Goal: Task Accomplishment & Management: Use online tool/utility

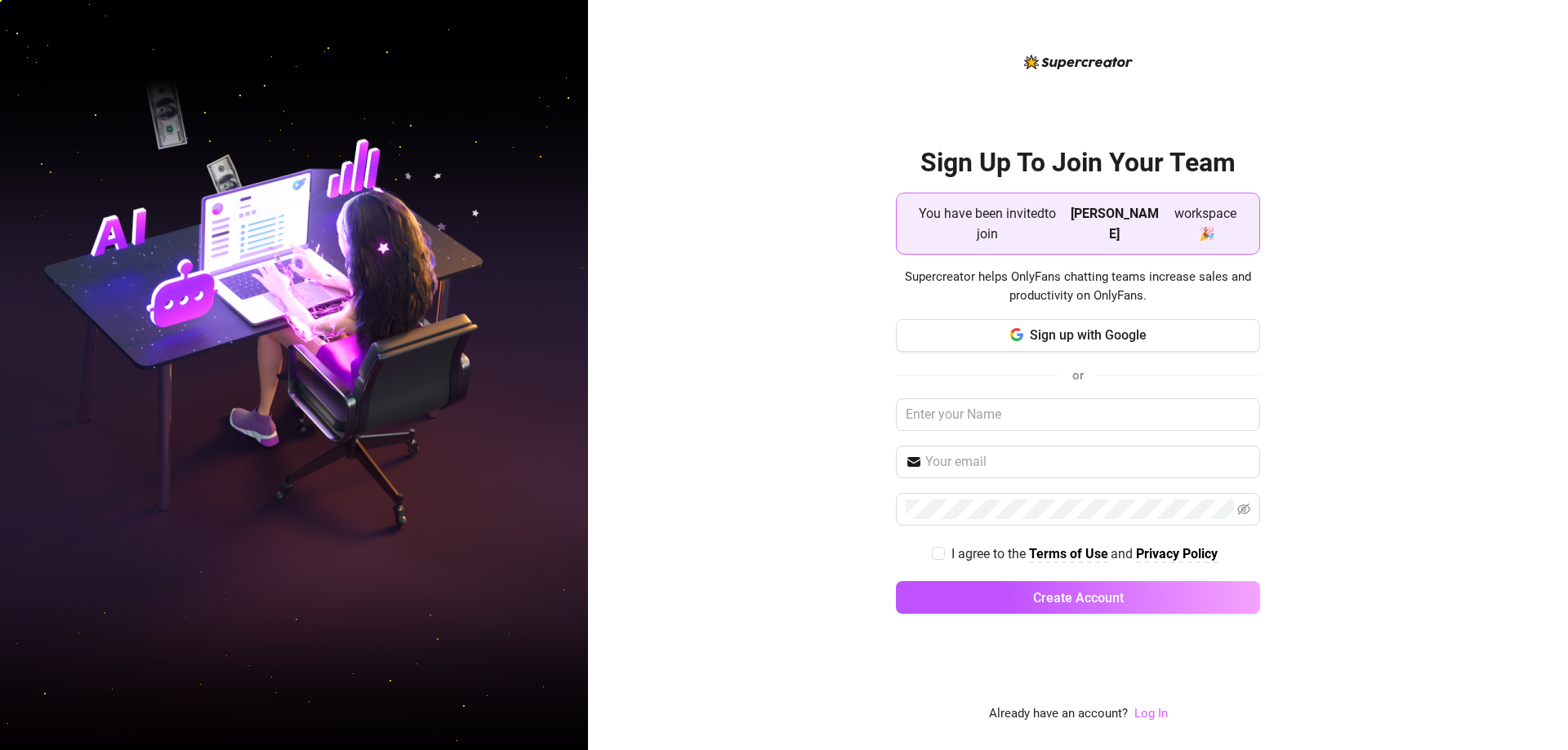
click at [1152, 715] on link "Log In" at bounding box center [1152, 713] width 34 height 14
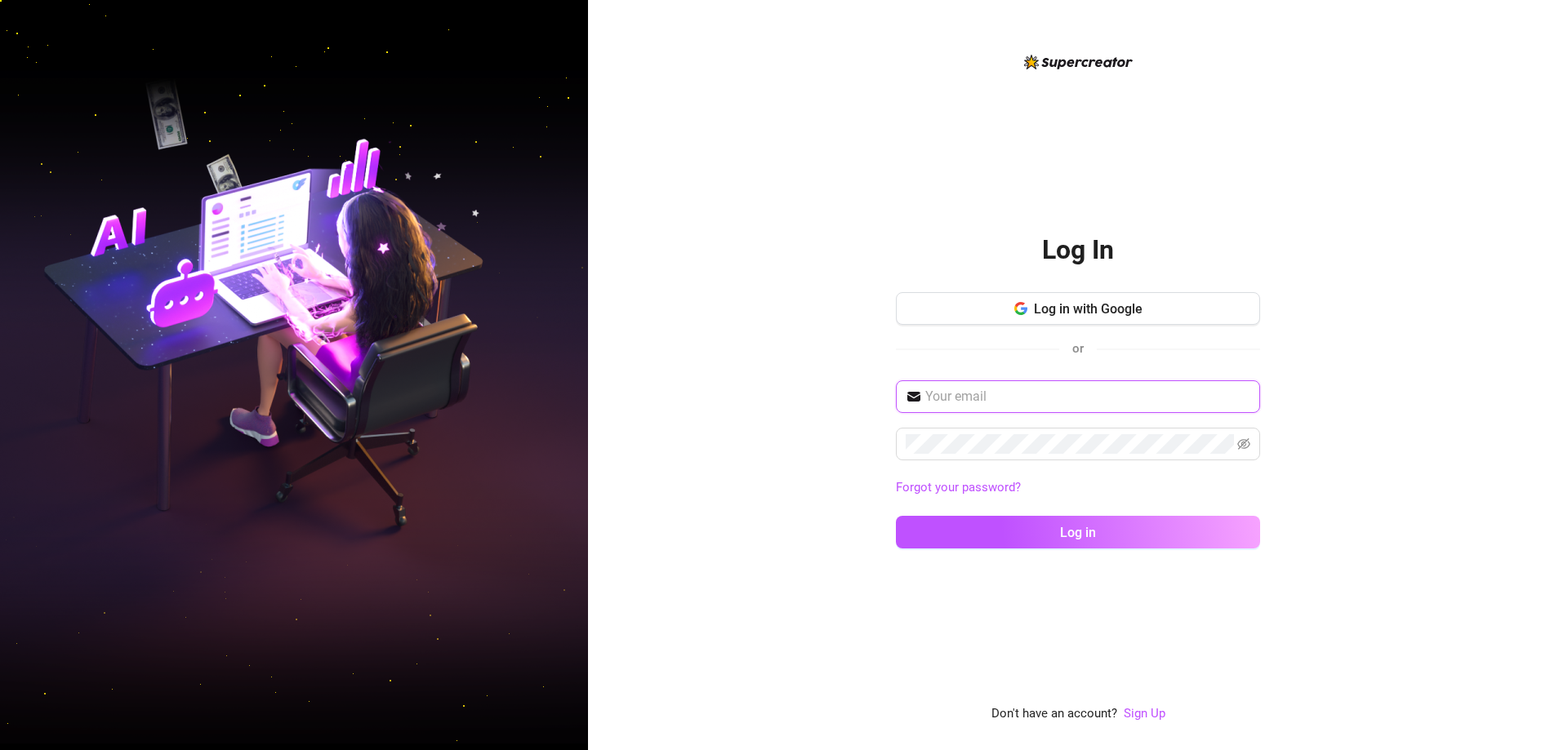
type input "[EMAIL_ADDRESS][DOMAIN_NAME]"
click at [1060, 399] on input "[EMAIL_ADDRESS][DOMAIN_NAME]" at bounding box center [1088, 396] width 325 height 19
click at [1060, 398] on input "[EMAIL_ADDRESS][DOMAIN_NAME]" at bounding box center [1088, 396] width 325 height 19
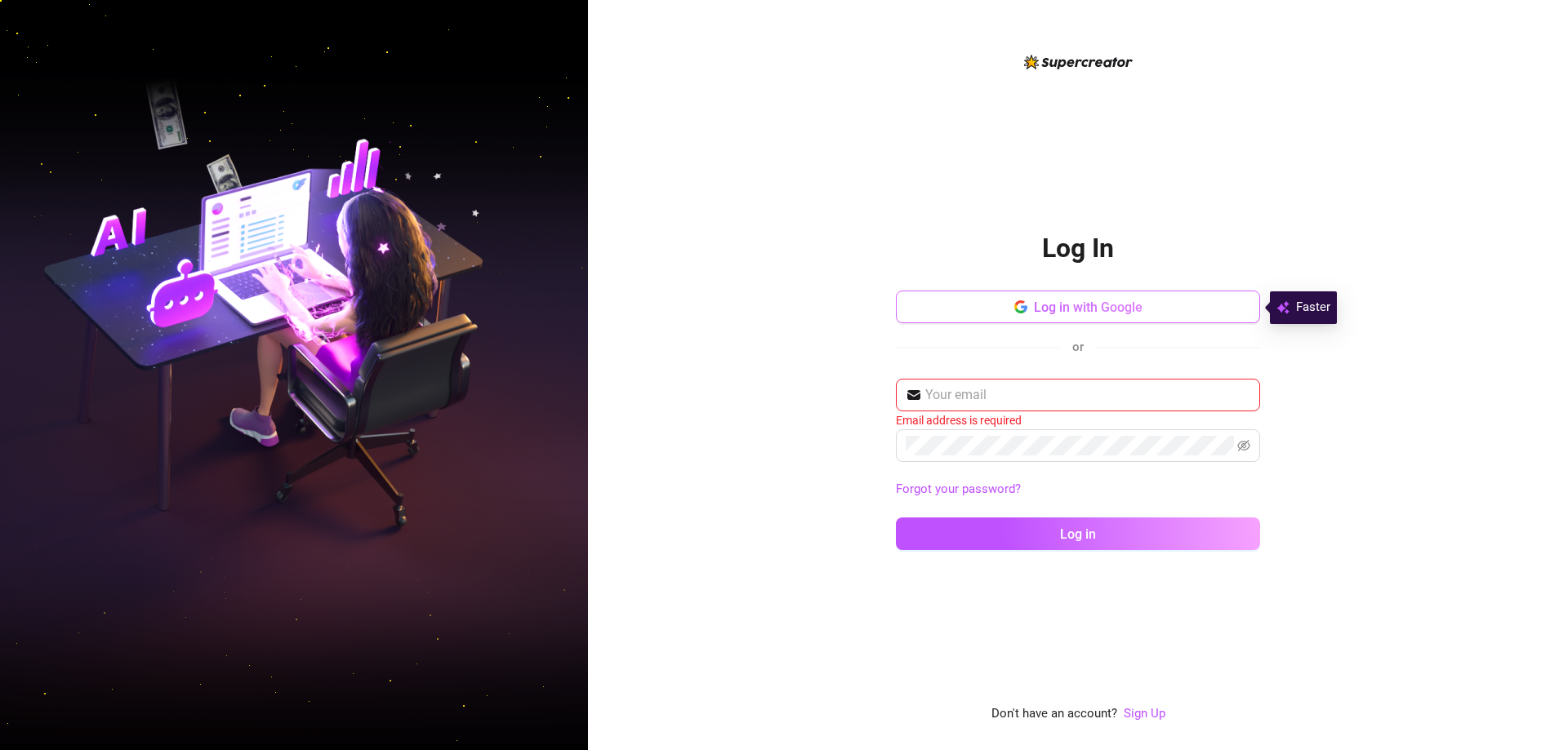
click at [1193, 307] on button "Log in with Google" at bounding box center [1078, 307] width 364 height 33
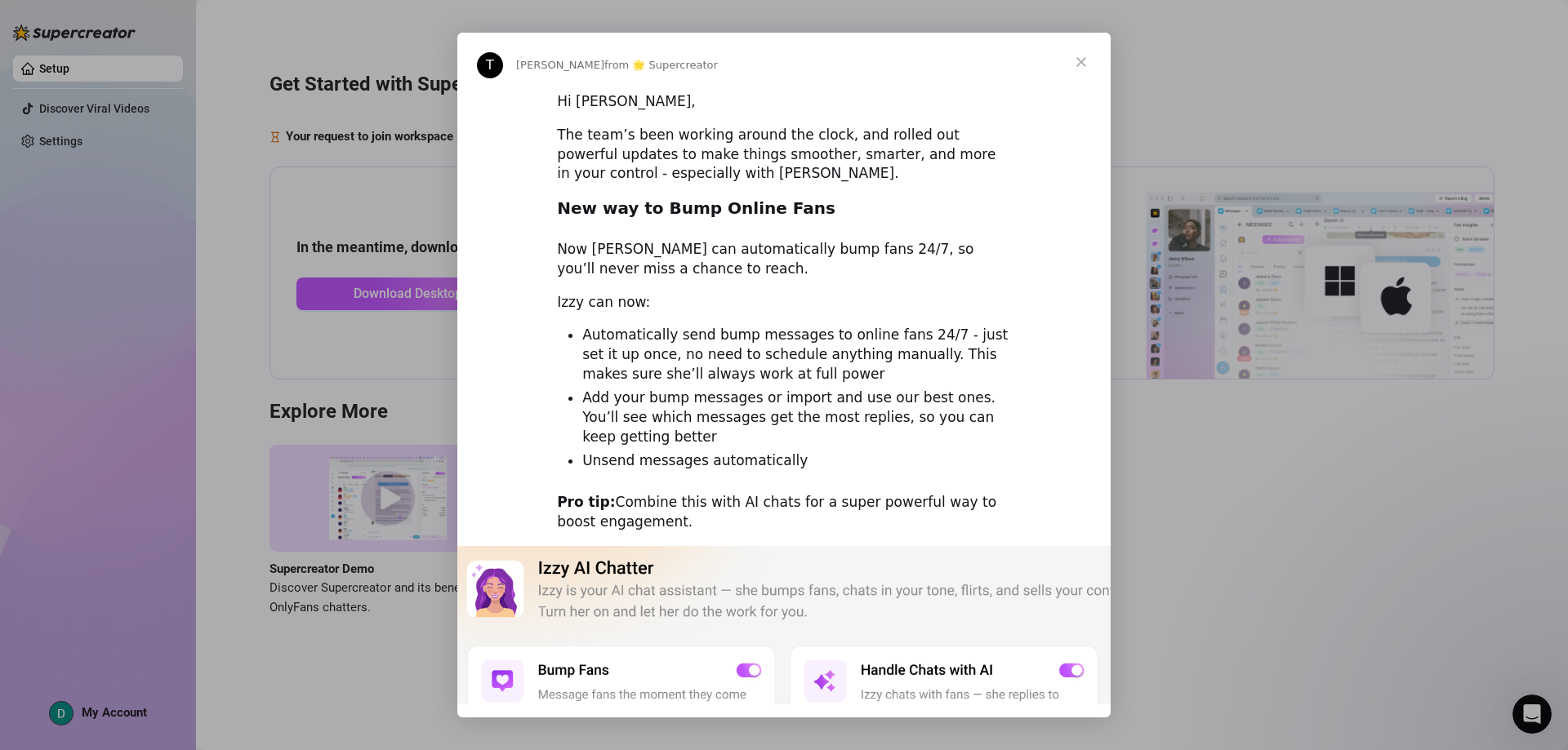
click at [1077, 62] on span "Close" at bounding box center [1082, 62] width 59 height 59
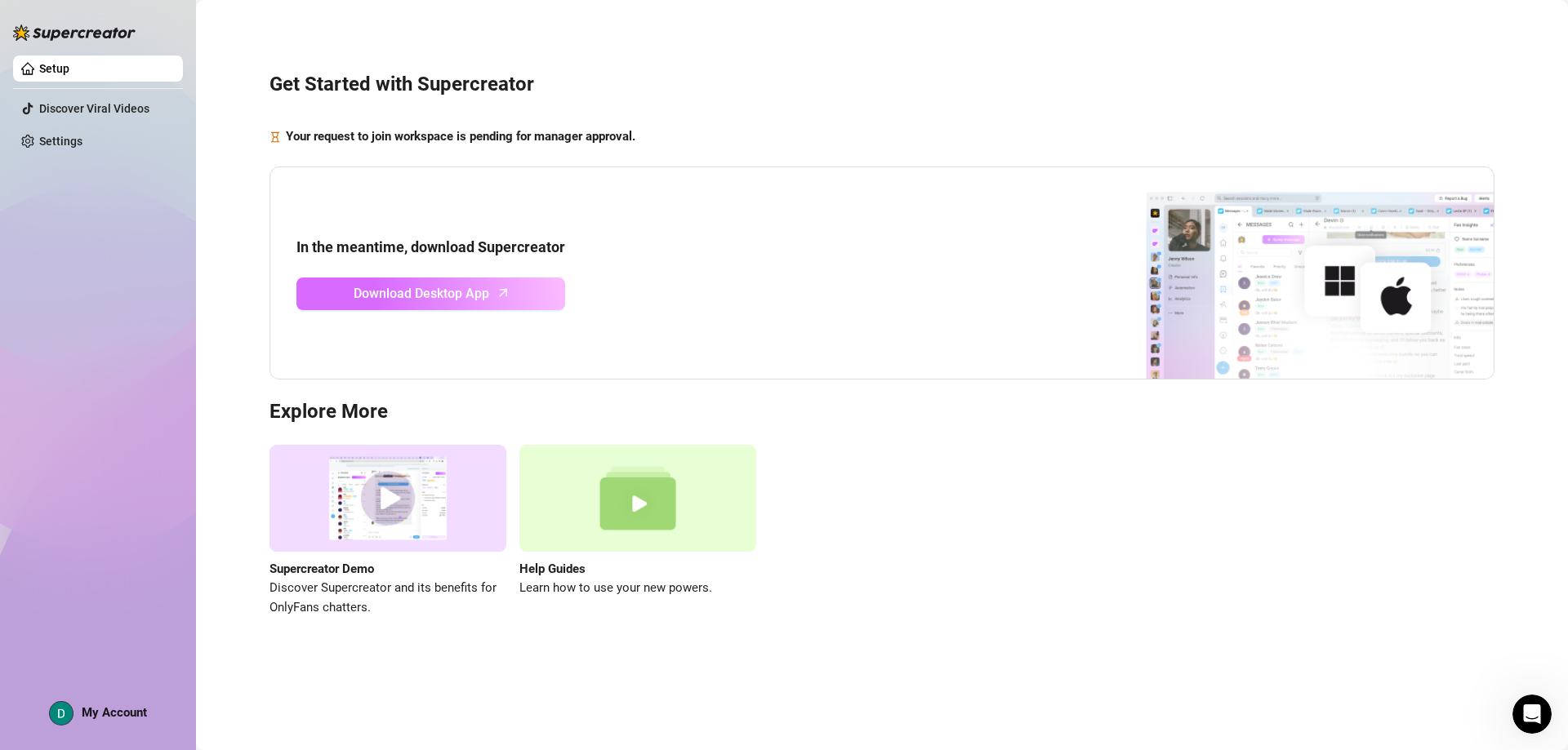
click at [391, 289] on span "Download Desktop App" at bounding box center [422, 293] width 136 height 20
